Goal: Information Seeking & Learning: Learn about a topic

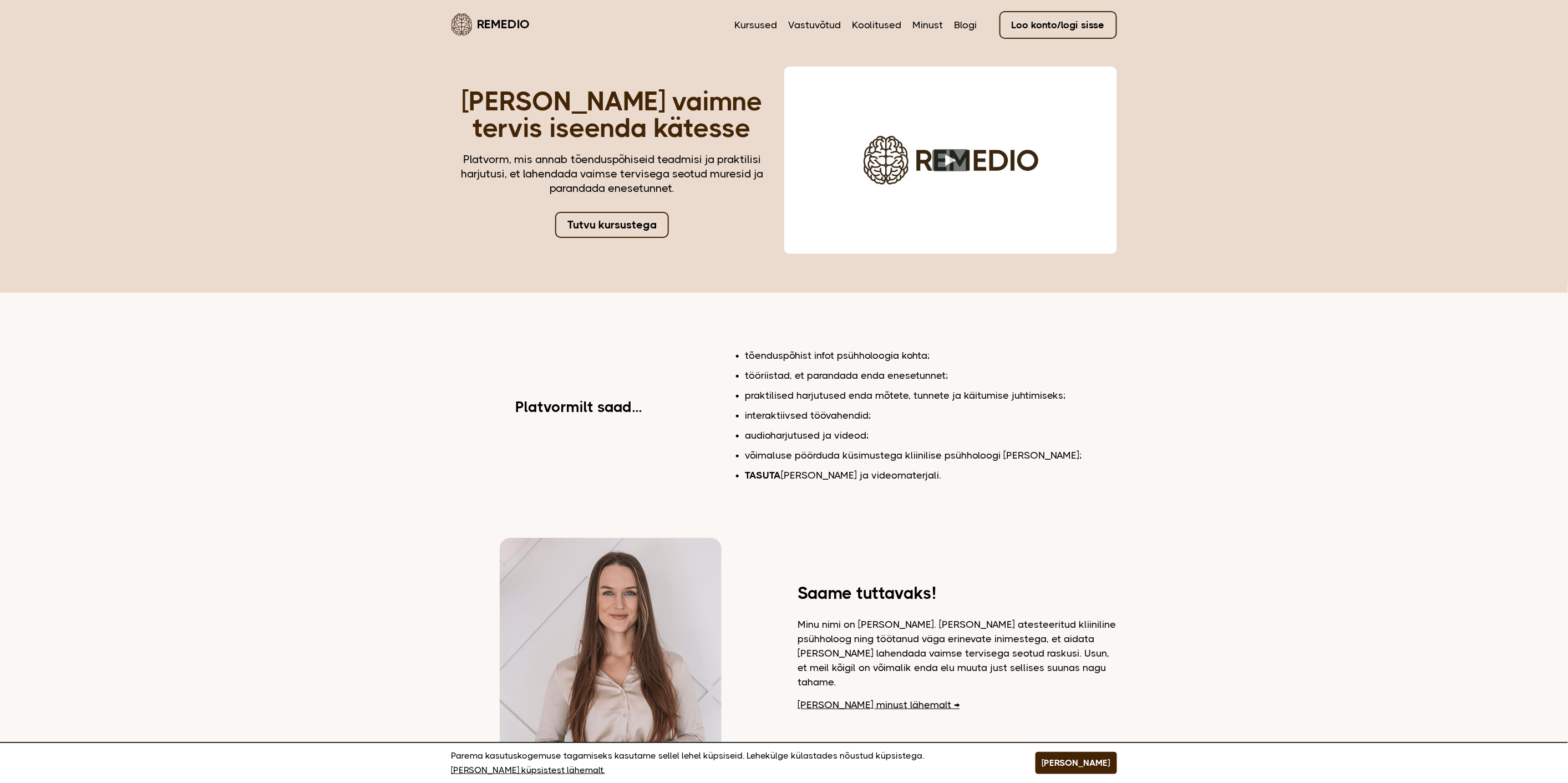
click at [639, 224] on link "Tutvu kursustega" at bounding box center [612, 225] width 114 height 26
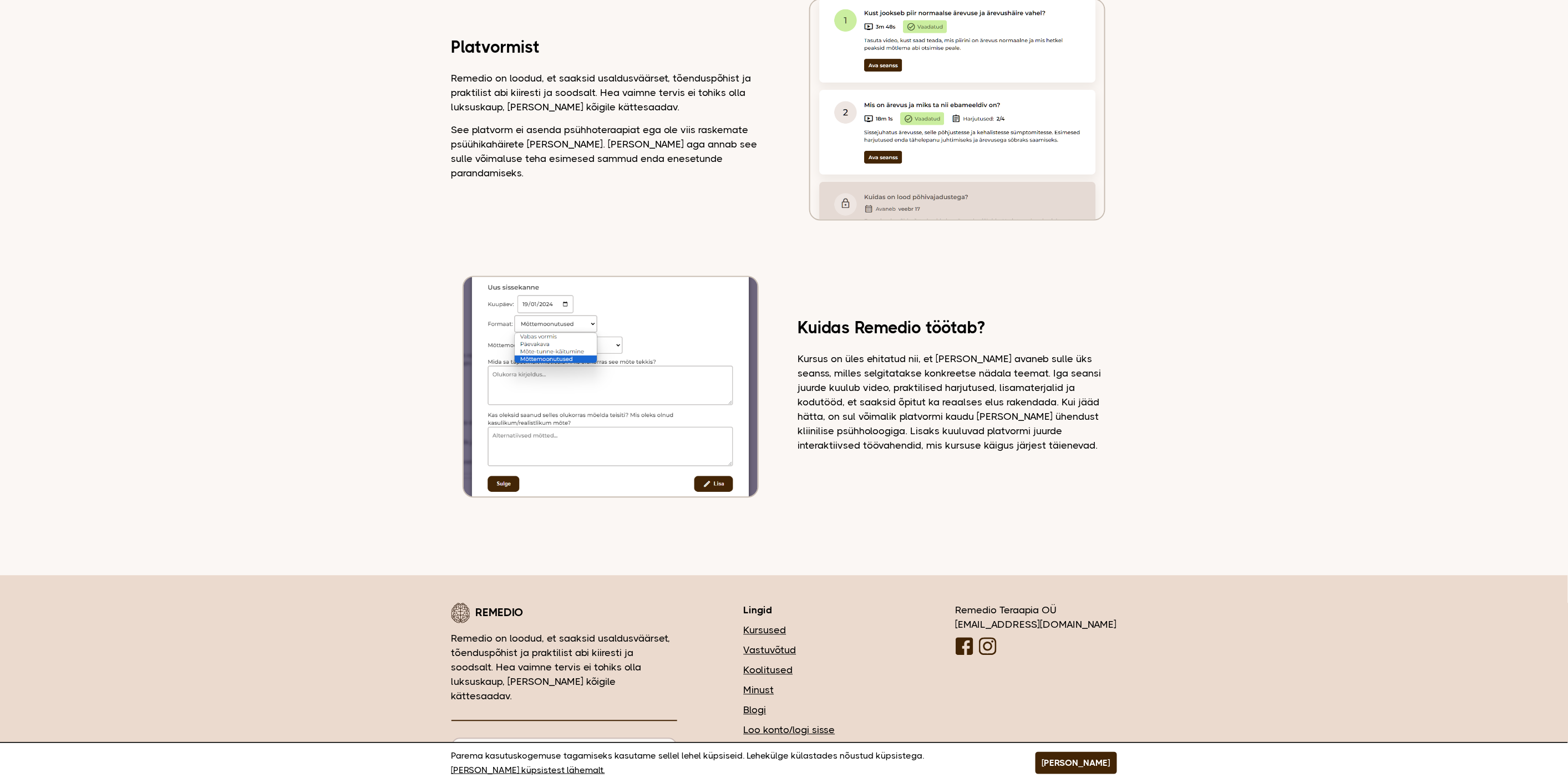
scroll to position [875, 0]
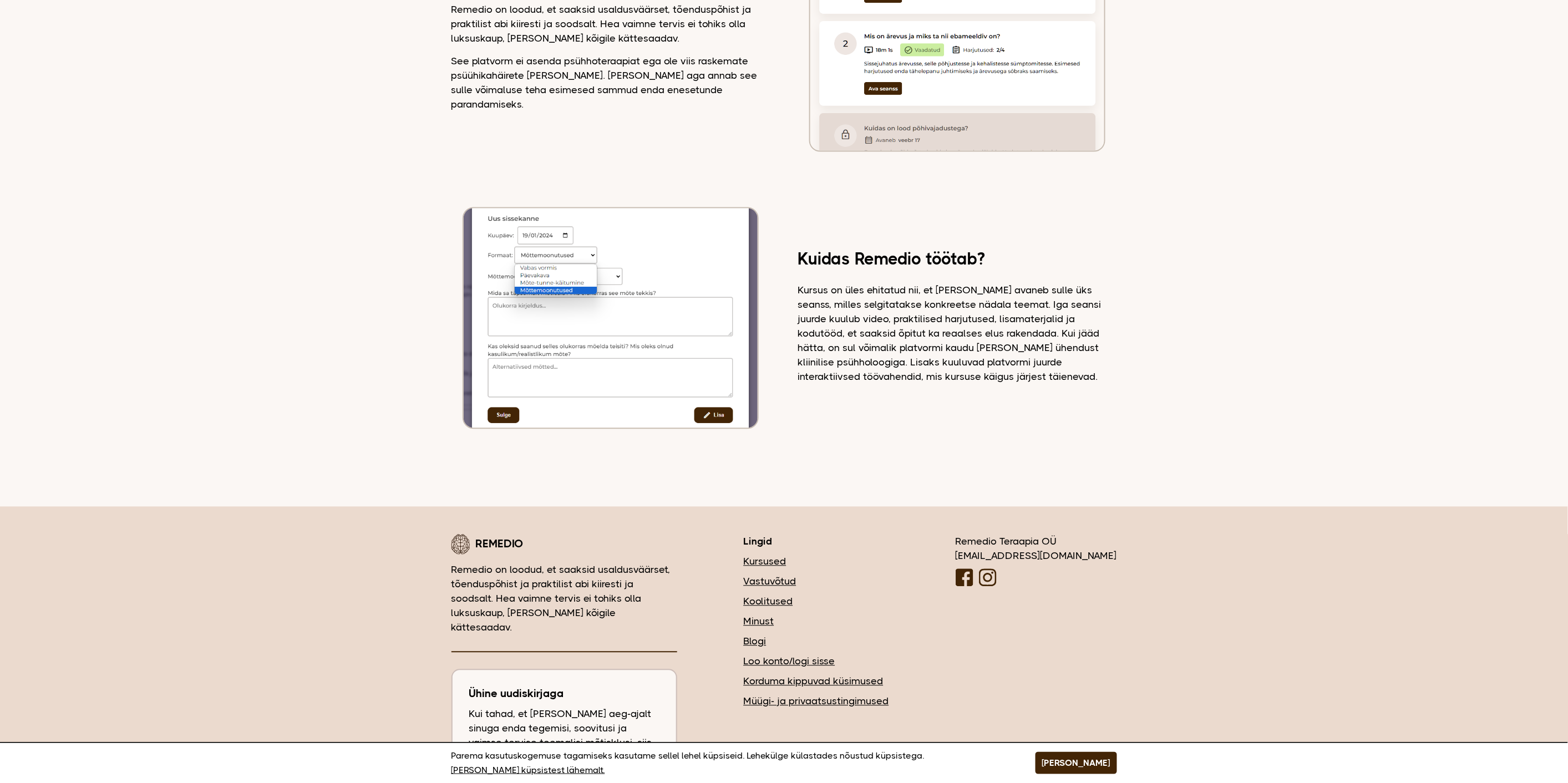
click at [877, 674] on link "Korduma kippuvad küsimused" at bounding box center [817, 681] width 145 height 15
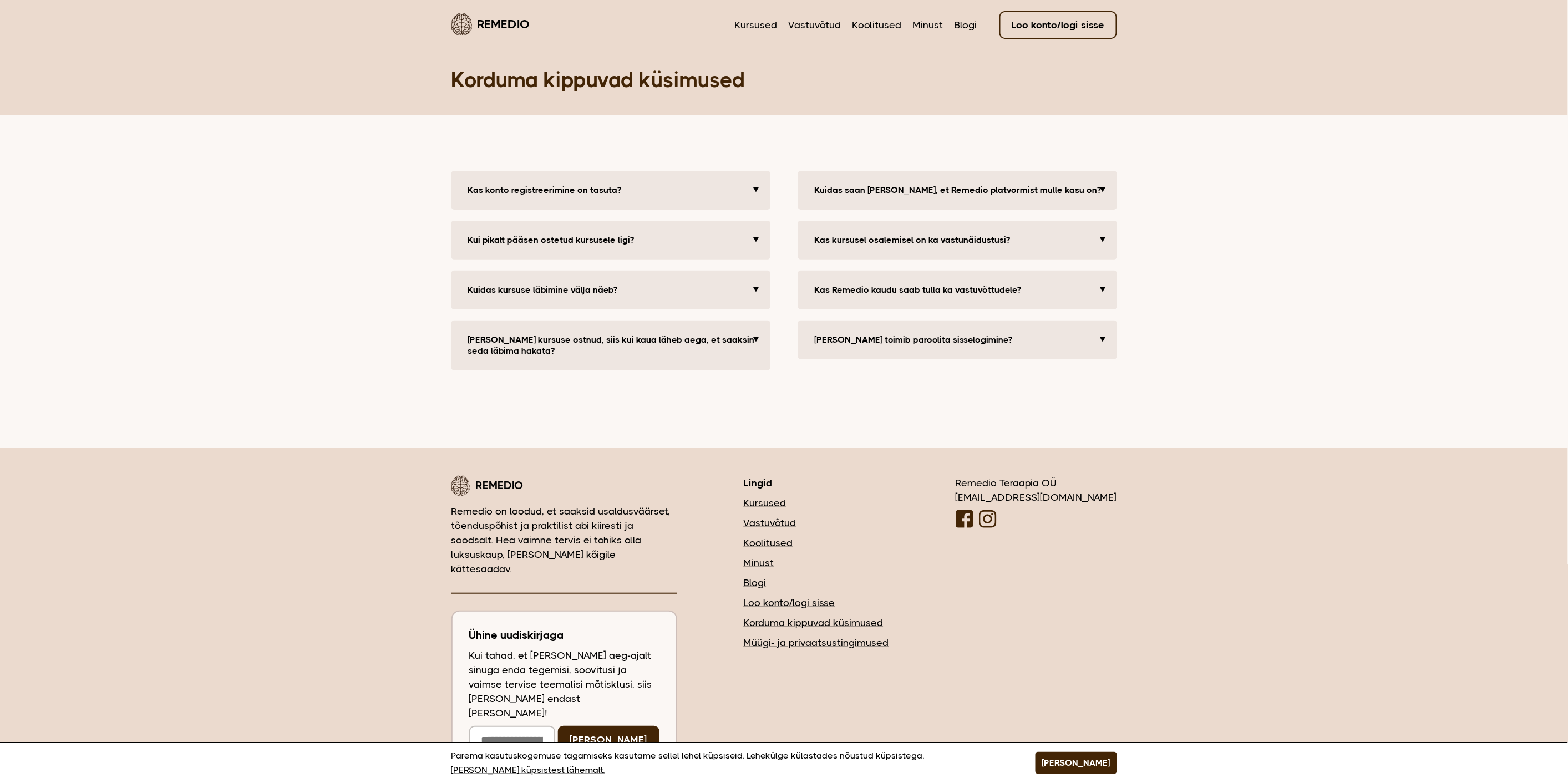
click at [712, 195] on button "Kas konto registreerimine on tasuta?" at bounding box center [612, 190] width 300 height 22
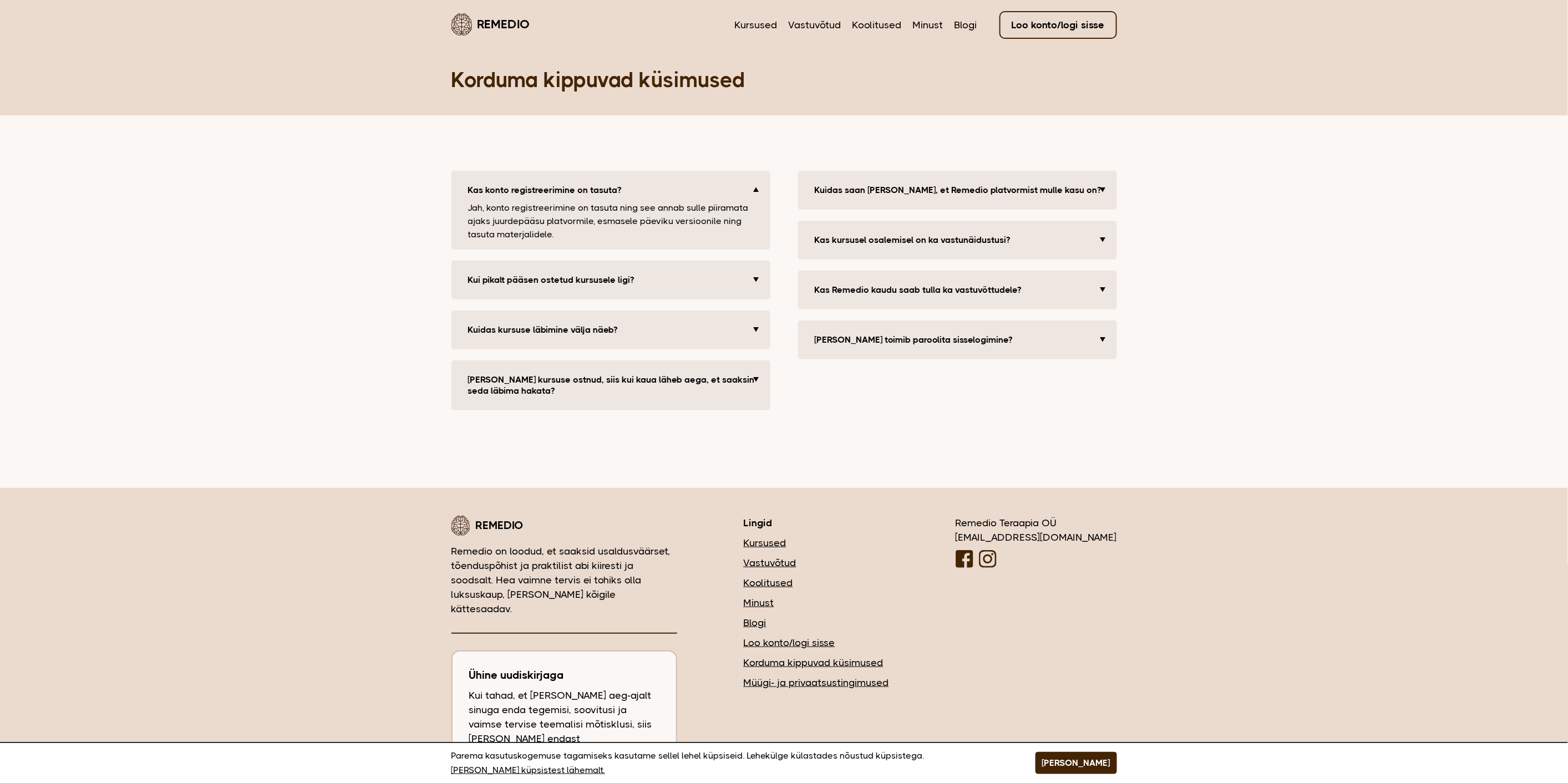
click at [754, 287] on button "Kui pikalt pääsen ostetud kursusele ligi?" at bounding box center [612, 280] width 300 height 22
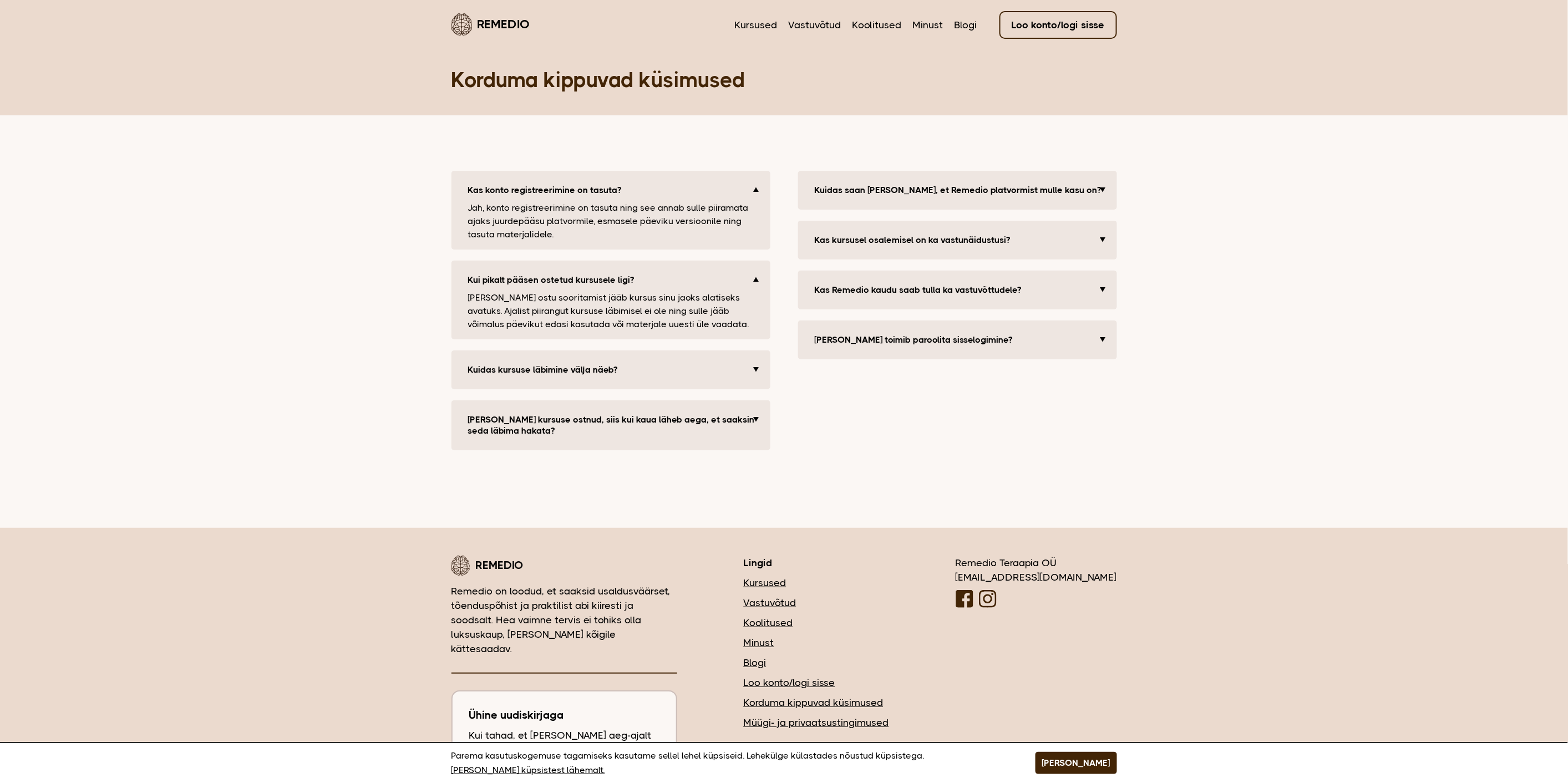
click at [716, 428] on button "Kui olen kursuse ostnud, siis kui kaua läheb aega, et saaksin seda läbima hakat…" at bounding box center [612, 425] width 300 height 33
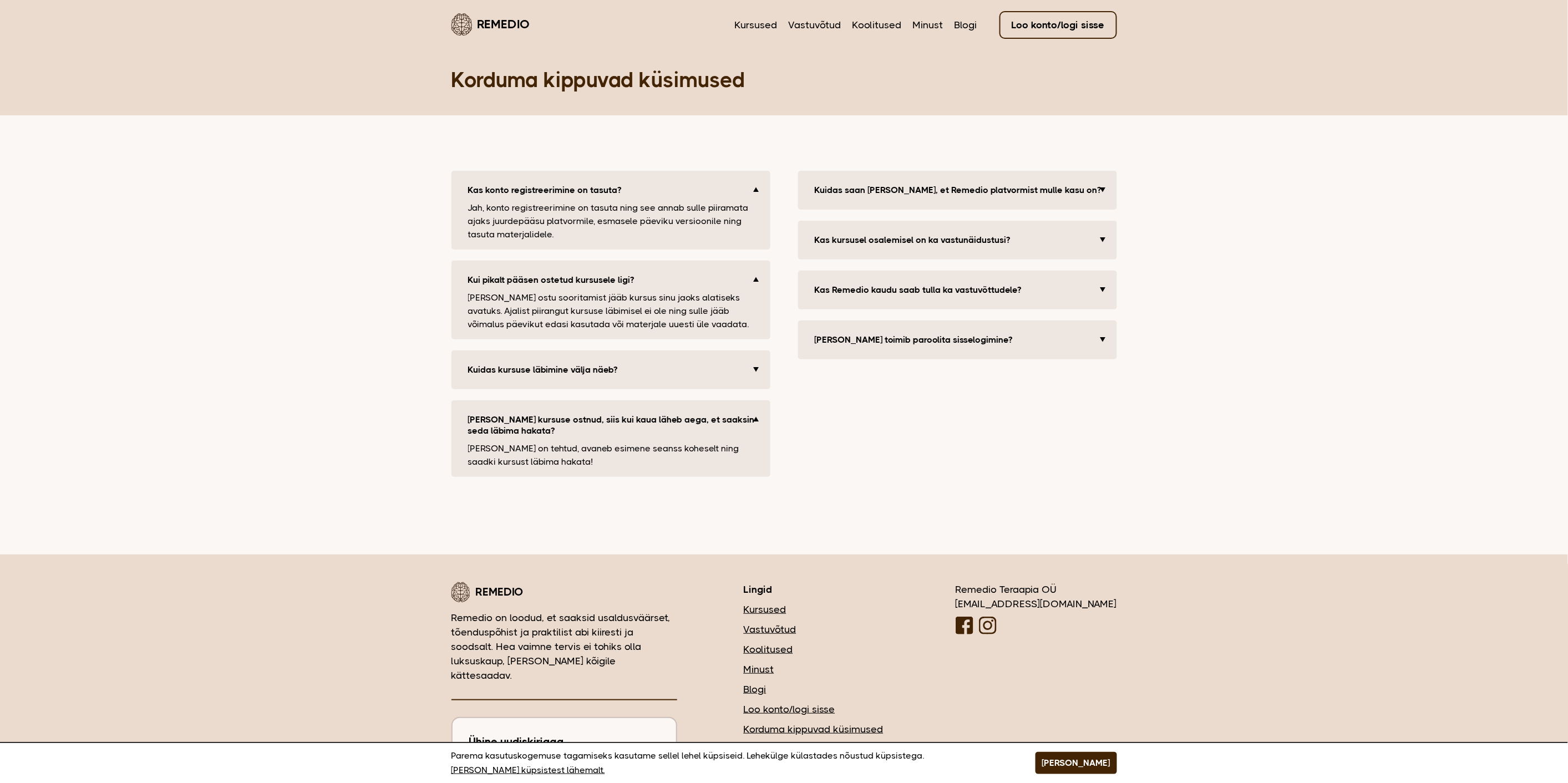
click at [1096, 193] on button "Kuidas saan kindel olla, et Remedio platvormist mulle kasu on?" at bounding box center [959, 190] width 300 height 22
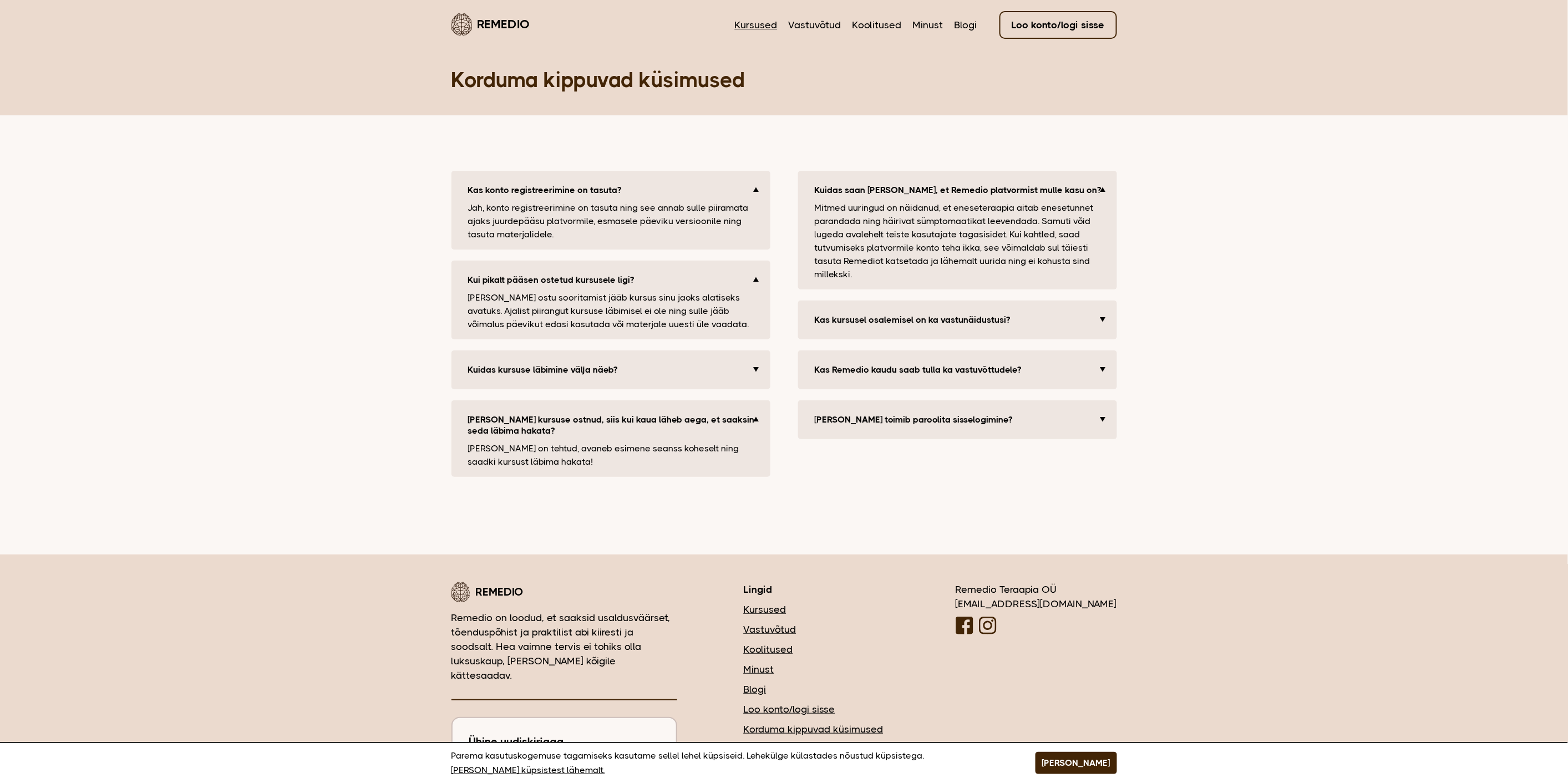
click at [760, 28] on link "Kursused" at bounding box center [756, 25] width 43 height 15
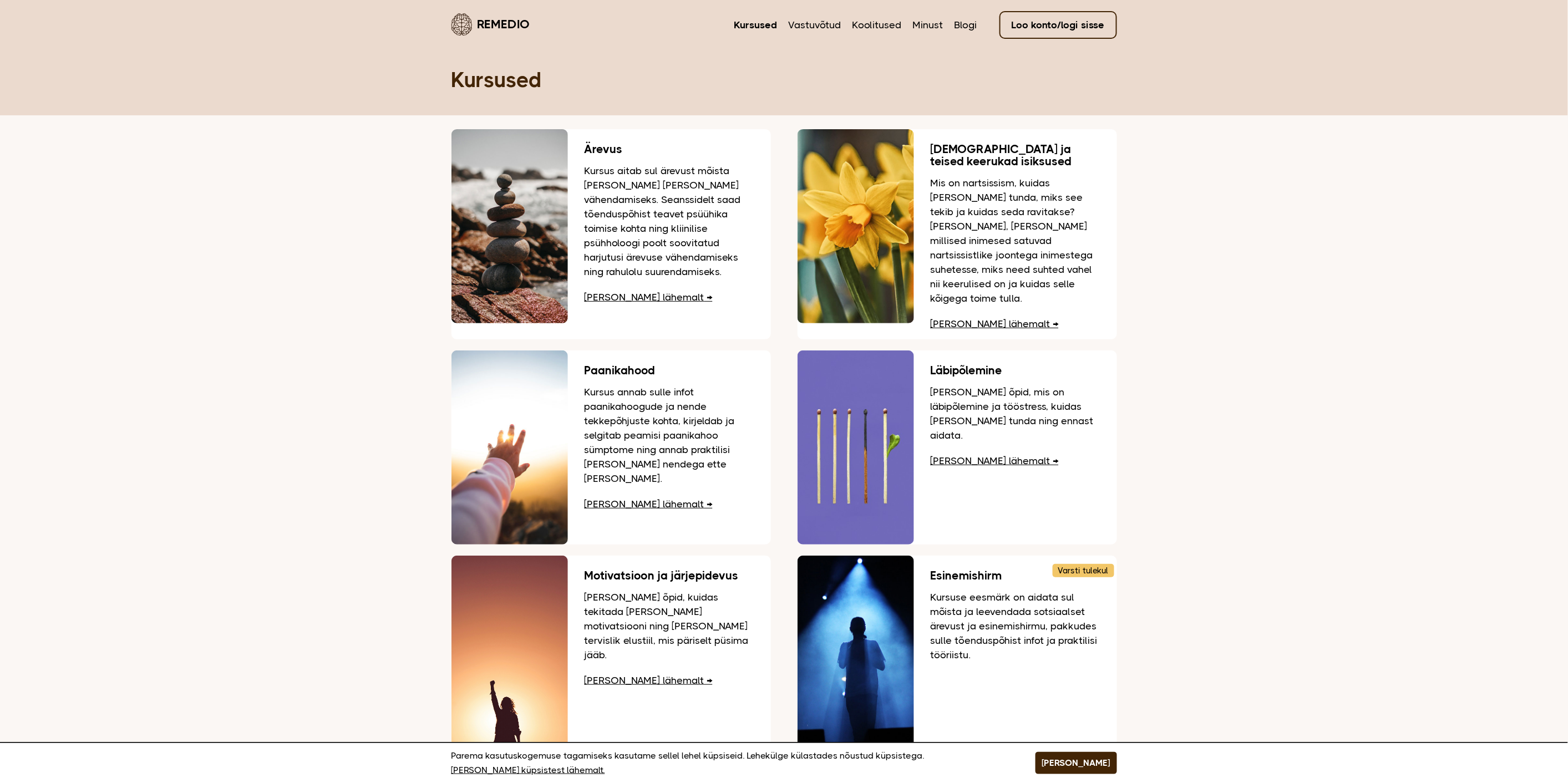
scroll to position [875, 0]
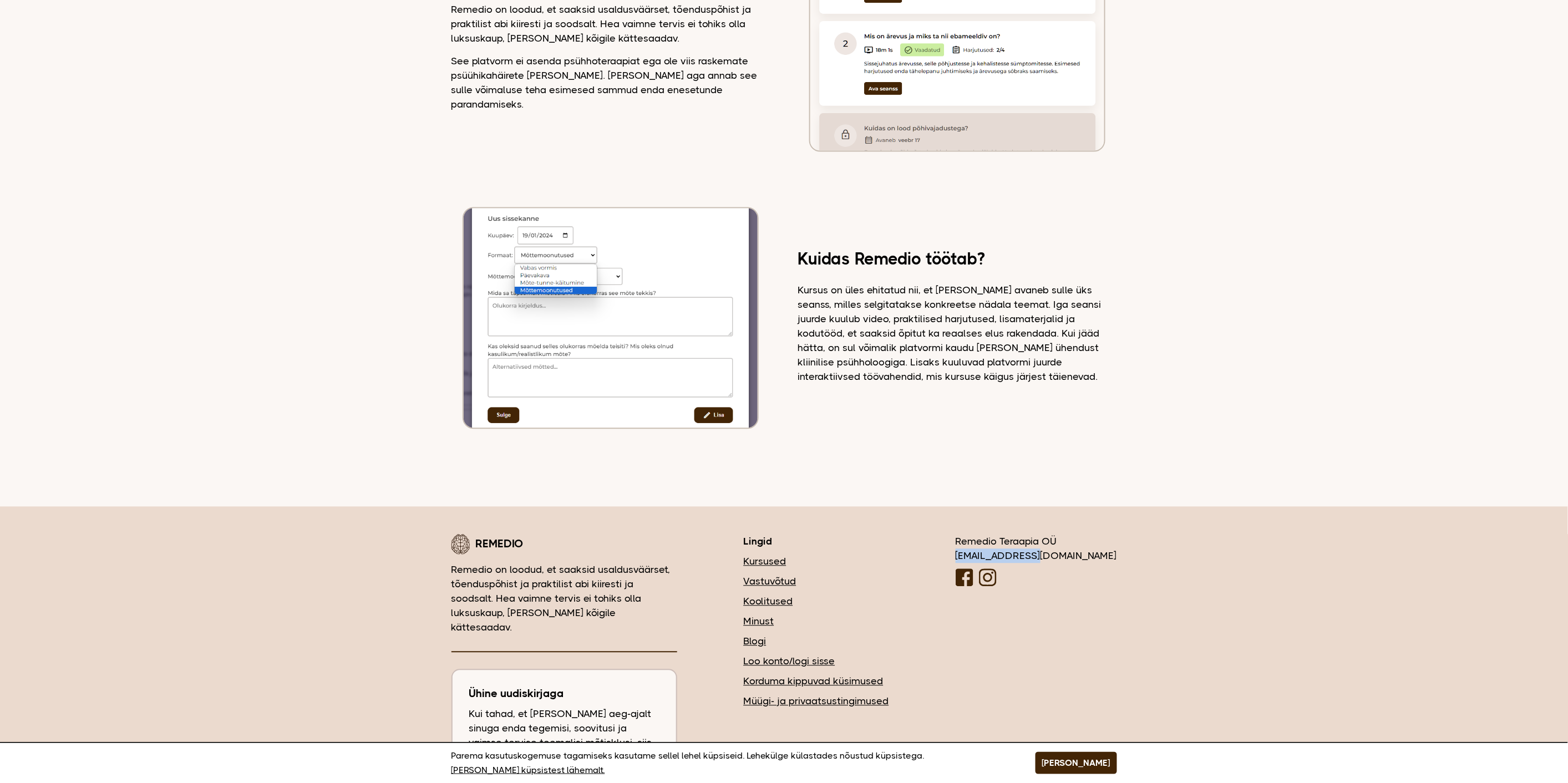
drag, startPoint x: 1105, startPoint y: 543, endPoint x: 1010, endPoint y: 539, distance: 95.1
click at [1010, 539] on div "[PERSON_NAME] on loodud, et saaksid usaldusväärset, tõenduspõhist ja praktilist…" at bounding box center [784, 682] width 666 height 296
copy div "[EMAIL_ADDRESS][DOMAIN_NAME]"
